Goal: Find specific page/section: Find specific page/section

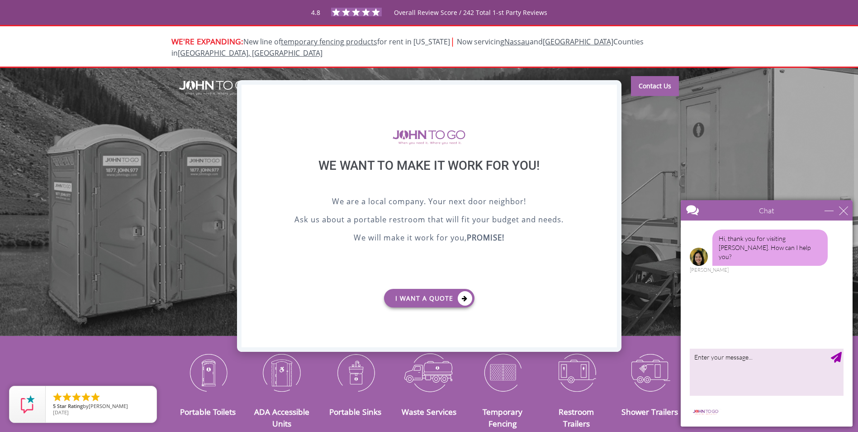
click at [608, 91] on div "X" at bounding box center [609, 92] width 14 height 15
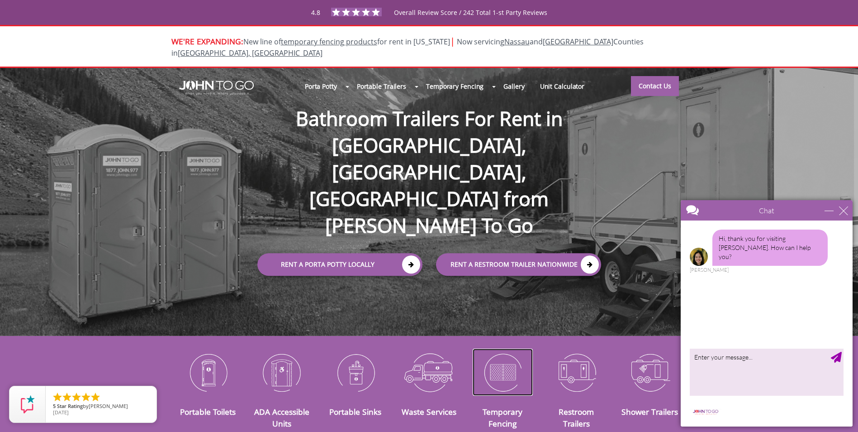
click at [503, 362] on img at bounding box center [503, 371] width 60 height 47
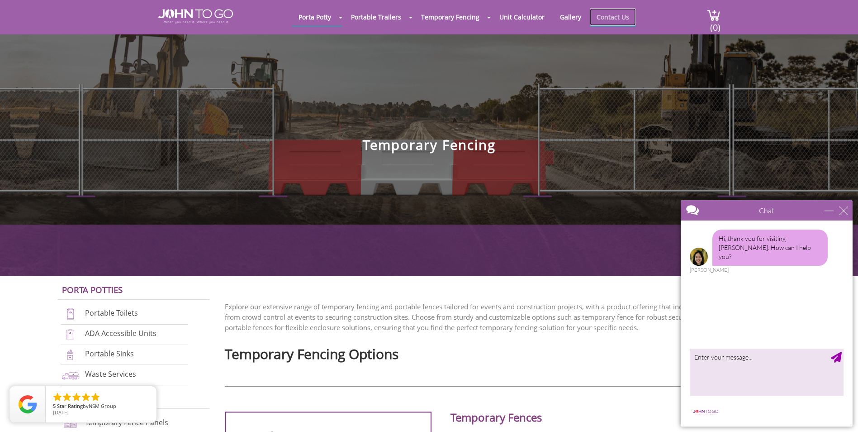
click at [600, 16] on link "Contact Us" at bounding box center [613, 17] width 46 height 18
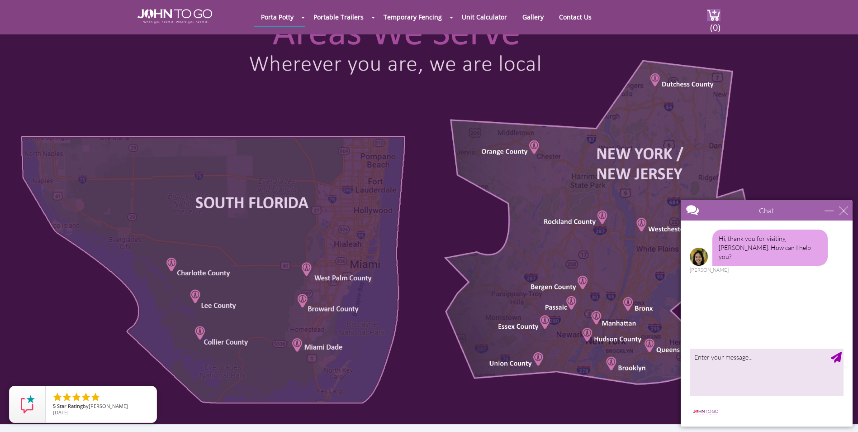
scroll to position [407, 0]
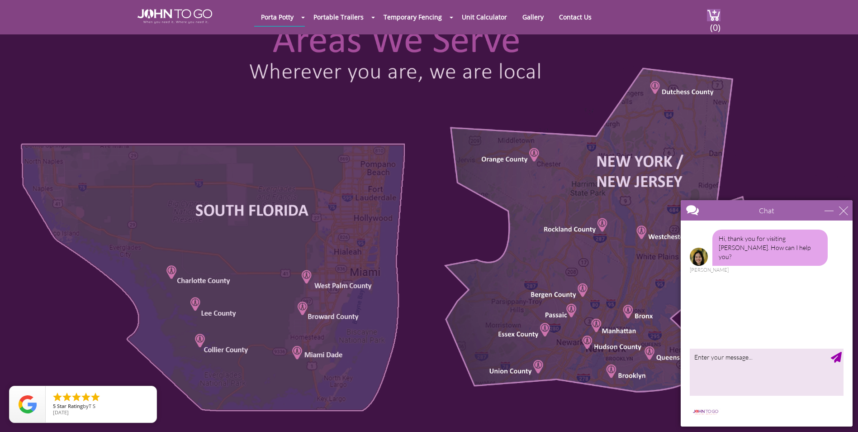
click at [212, 307] on div at bounding box center [429, 217] width 858 height 429
click at [194, 304] on div at bounding box center [429, 217] width 858 height 429
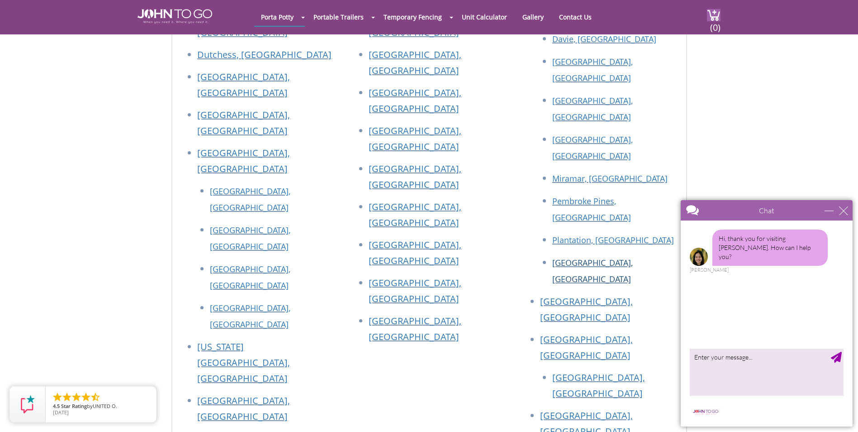
scroll to position [1040, 0]
